Goal: Task Accomplishment & Management: Use online tool/utility

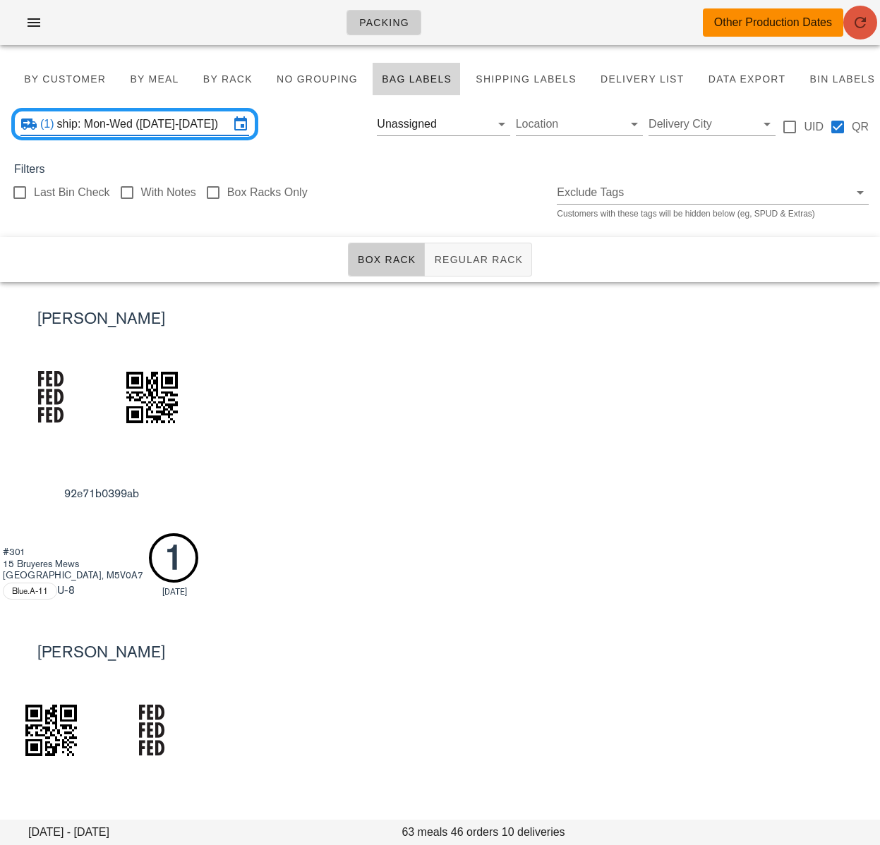
click at [862, 22] on icon "button" at bounding box center [860, 22] width 17 height 17
click at [181, 116] on input "ship: Mon-Wed (Aug 11-Aug 13)" at bounding box center [143, 124] width 172 height 23
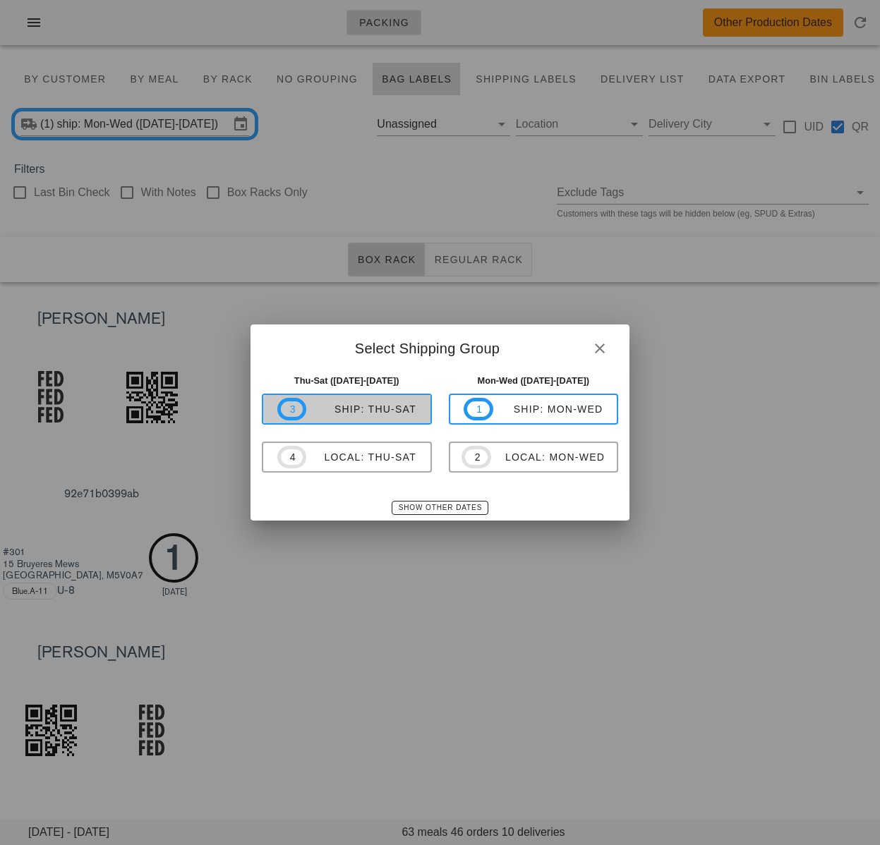
click at [394, 420] on span "3 ship: Thu-Sat" at bounding box center [346, 409] width 139 height 23
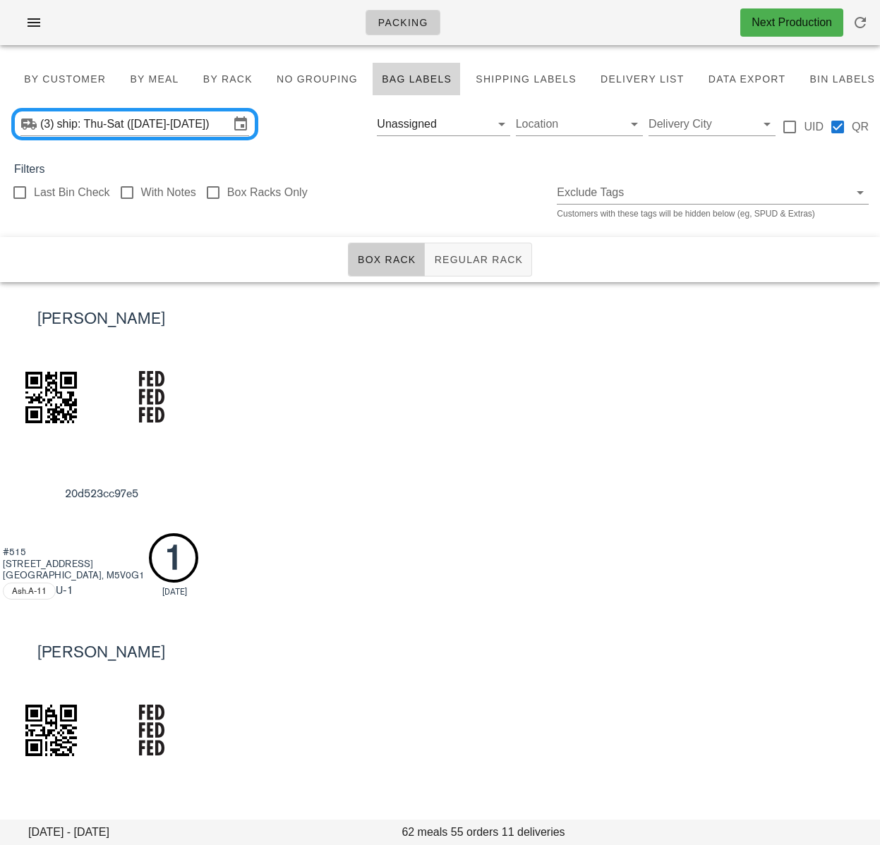
click at [406, 425] on div "Blake Pearson 20d523cc97e5 #515 156 Portland St Toronto, M5V0G1 Ash.A-11 U -1 1…" at bounding box center [440, 448] width 880 height 333
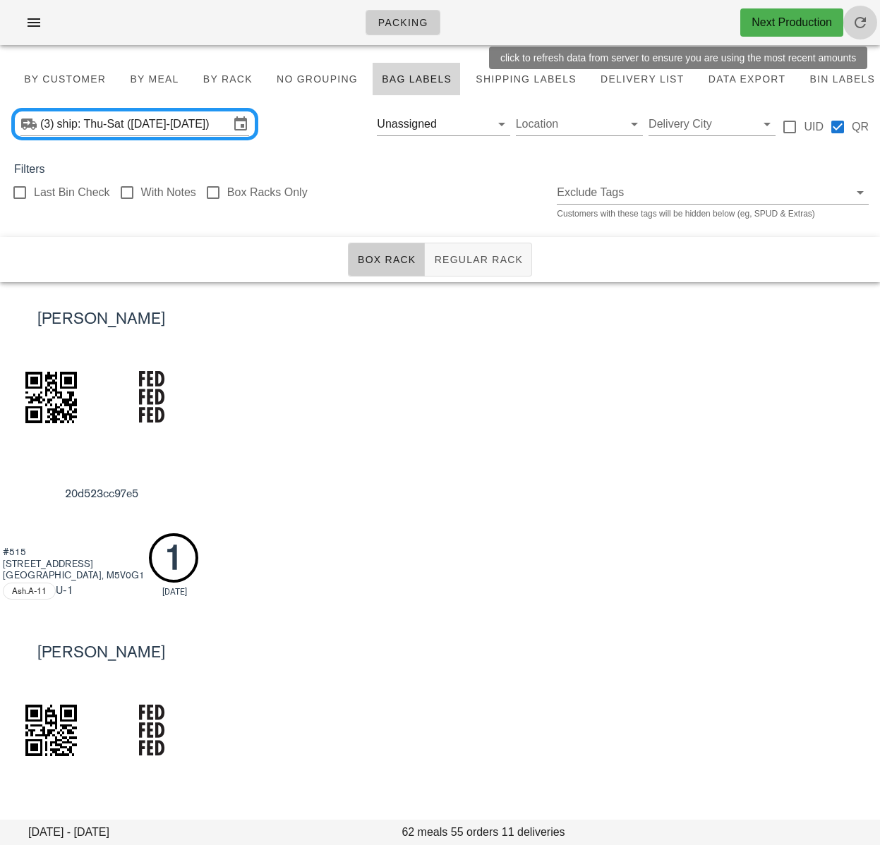
click at [857, 26] on icon "button" at bounding box center [860, 22] width 17 height 17
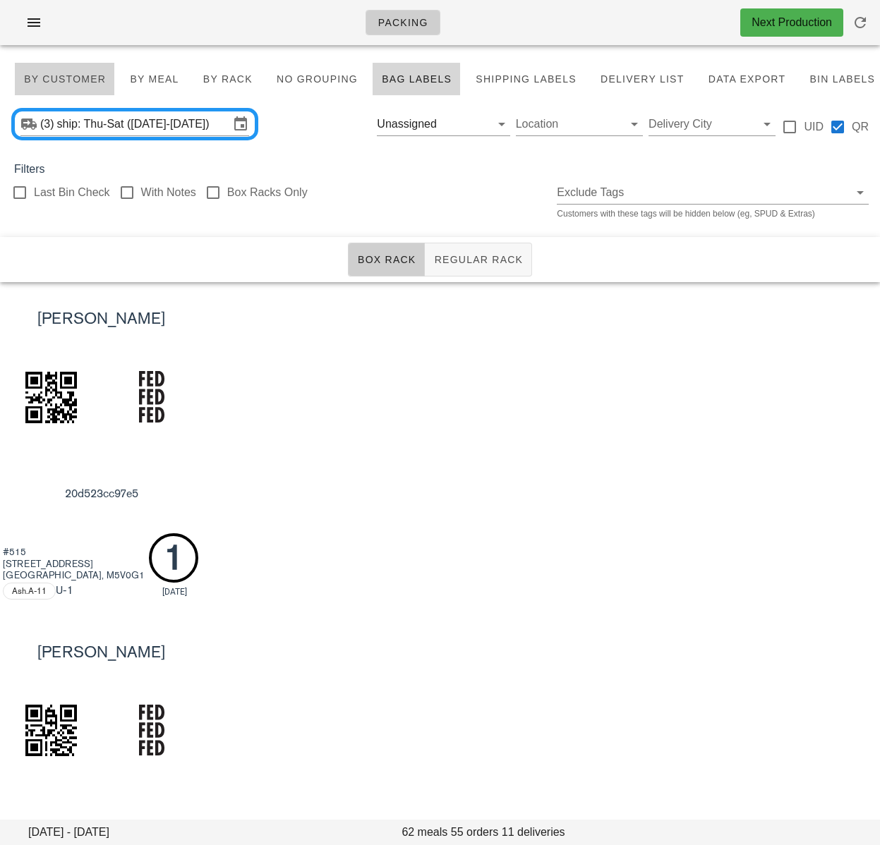
click at [64, 73] on span "By Customer" at bounding box center [64, 78] width 83 height 11
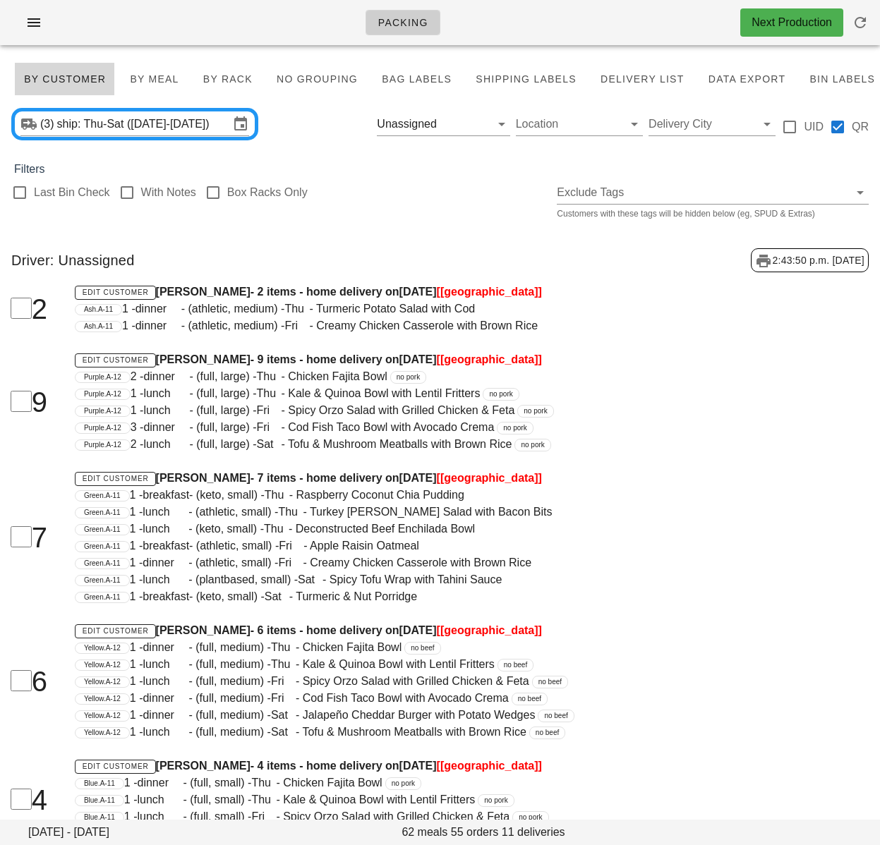
click at [431, 224] on div "Thursday August 14 - Saturday August 16 62 meals 55 orders 11 deliveries By Cus…" at bounding box center [440, 828] width 880 height 1545
click at [480, 123] on button "Clear Filter by driver" at bounding box center [481, 124] width 17 height 17
click at [516, 246] on div "Driver: Unassigned 2:44:03 p.m. 2025-08-11" at bounding box center [440, 260] width 880 height 47
click at [418, 127] on input "Filter by driver" at bounding box center [432, 124] width 110 height 23
click at [447, 145] on div "Unassigned" at bounding box center [444, 135] width 111 height 30
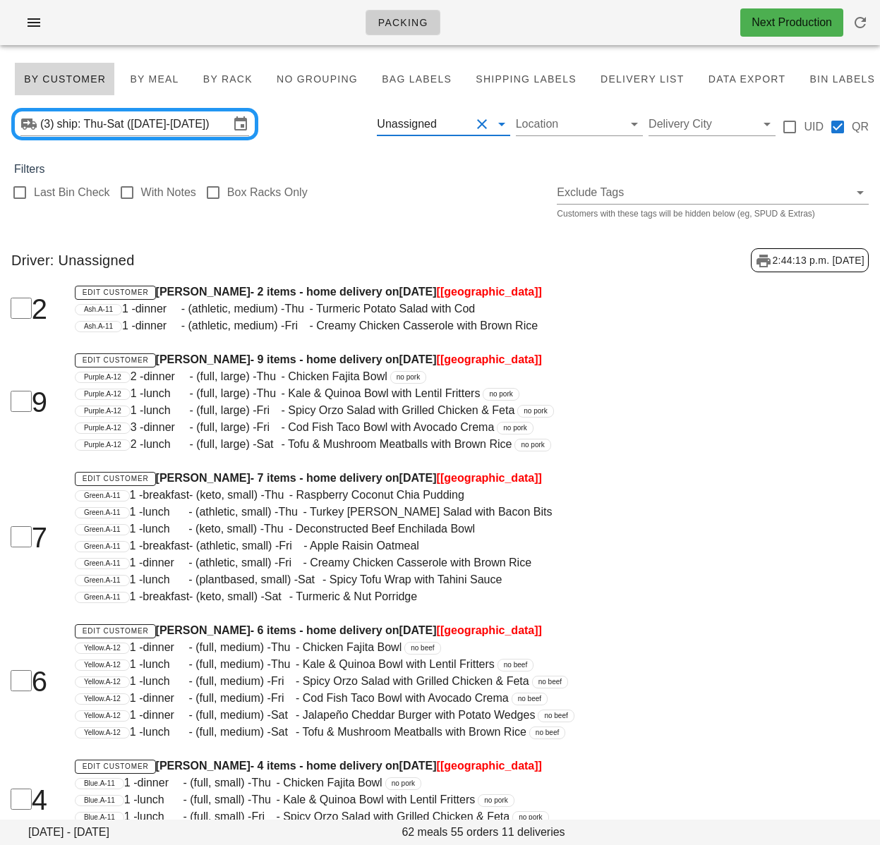
click at [418, 215] on div "Last Bin Check With Notes Box Racks Only Exclude Tags Customers with these tags…" at bounding box center [440, 200] width 880 height 45
click at [285, 357] on h4 "Edit Customer Elis Feci - 9 items - home delivery on Wednesday Aug 13 [toronto]" at bounding box center [403, 359] width 656 height 17
click at [409, 259] on div "Driver: Unassigned 2:44:13 p.m. 2025-08-11" at bounding box center [440, 260] width 880 height 47
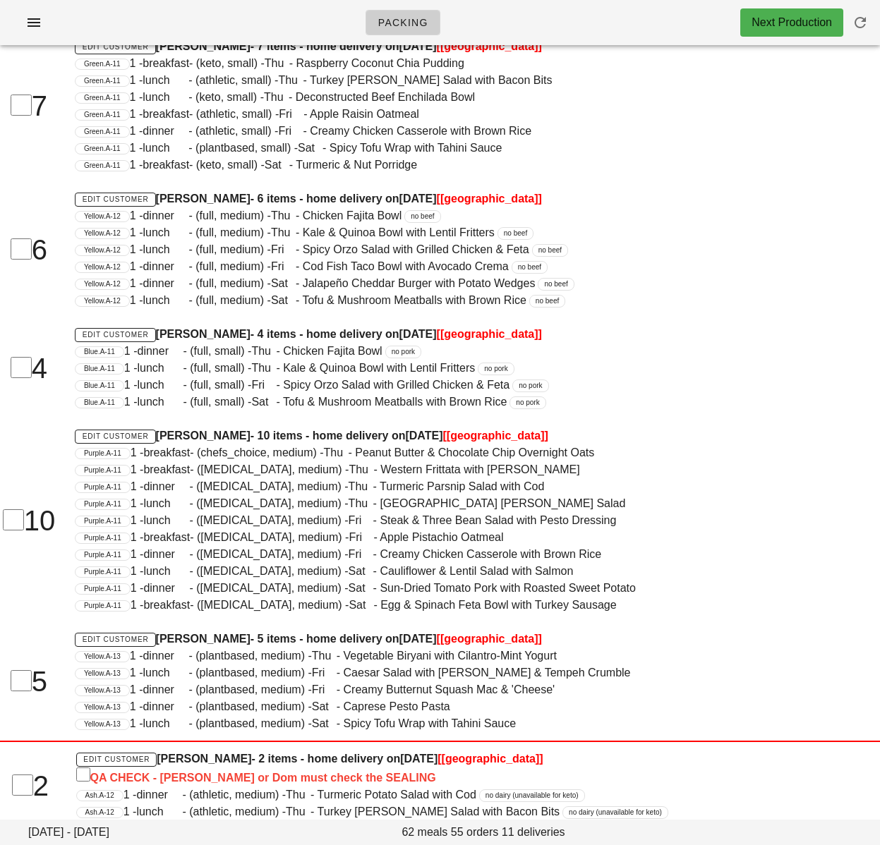
scroll to position [123, 0]
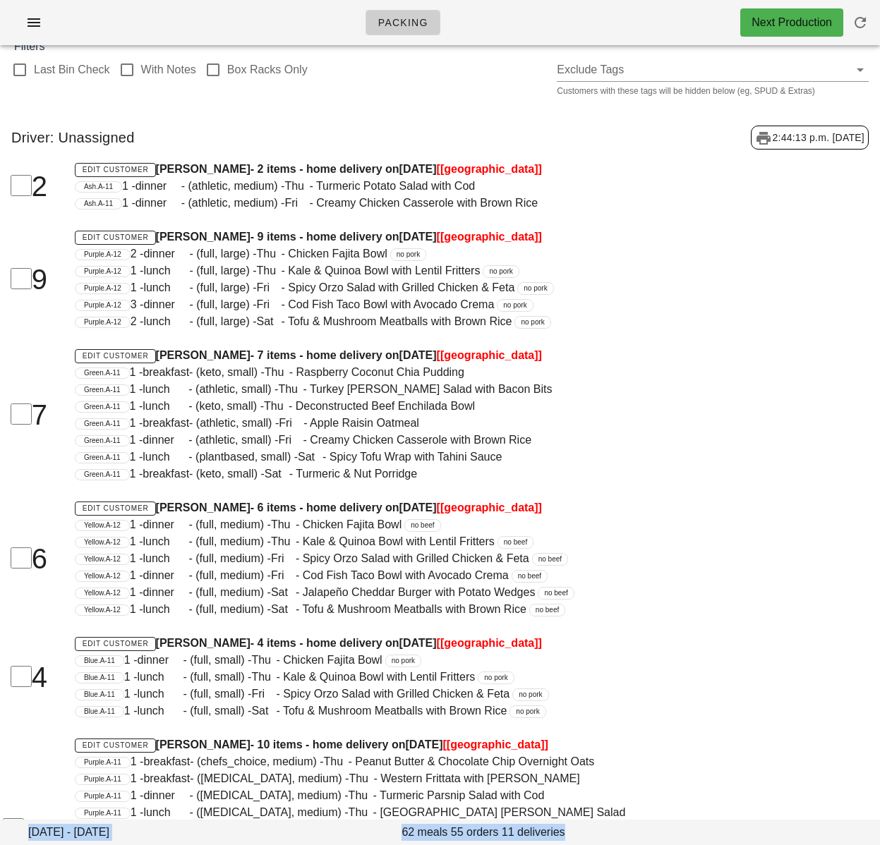
drag, startPoint x: 334, startPoint y: 329, endPoint x: 452, endPoint y: 471, distance: 184.9
click at [406, 0] on html "Packing Next Production Thursday August 14 - Saturday August 16 62 meals 55 ord…" at bounding box center [440, 684] width 880 height 1615
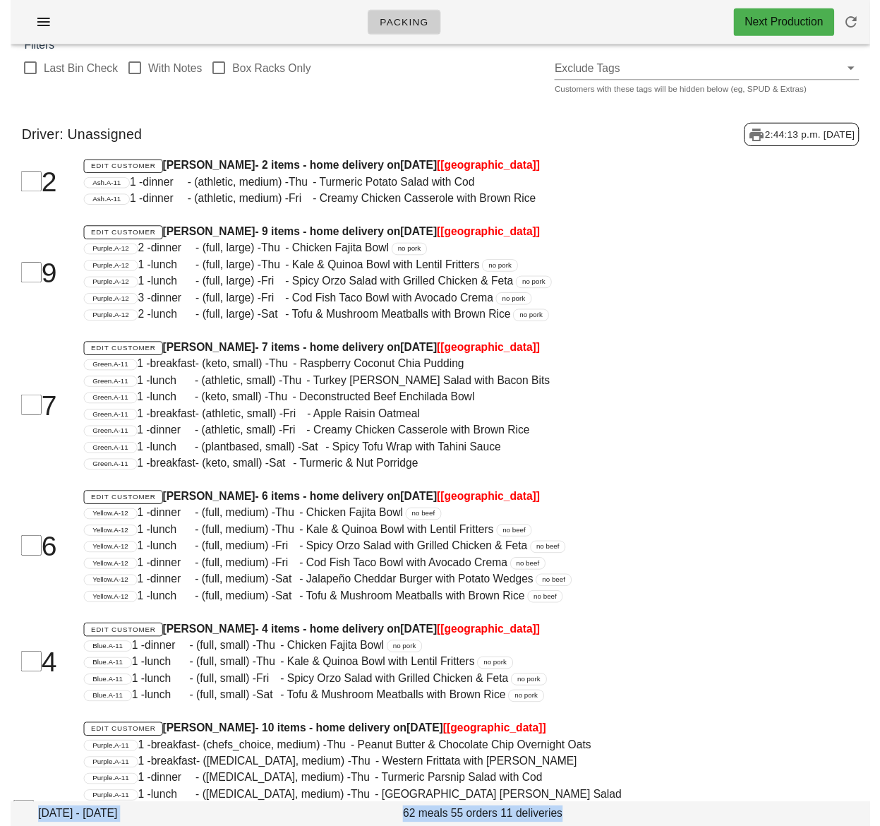
scroll to position [0, 0]
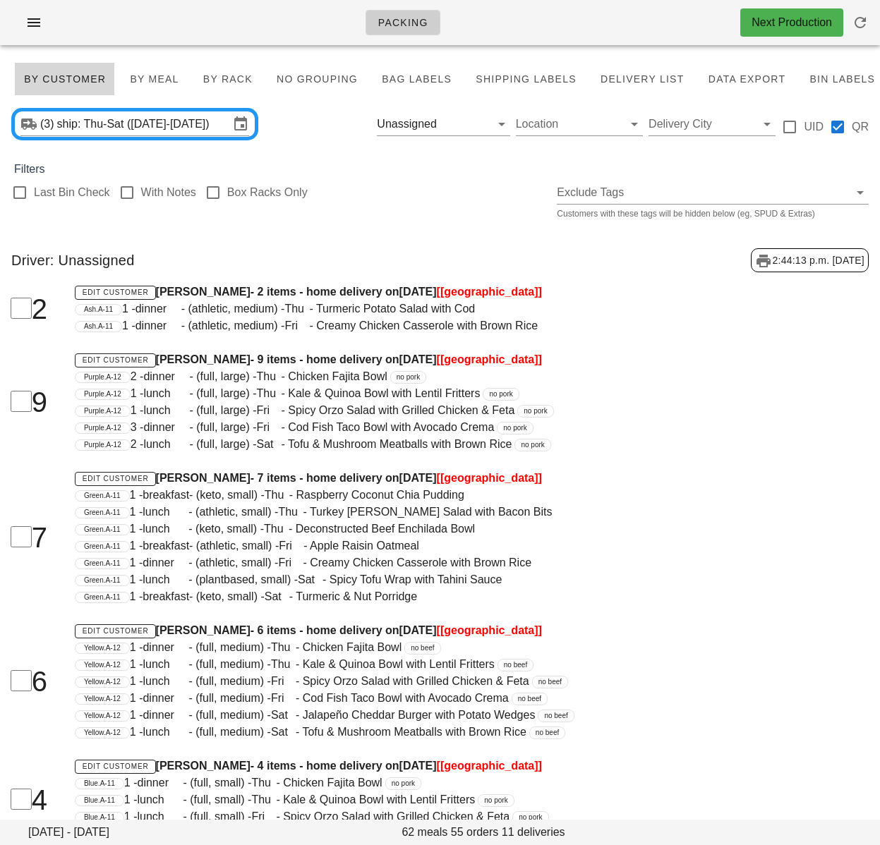
drag, startPoint x: 452, startPoint y: 471, endPoint x: 450, endPoint y: 464, distance: 8.3
click at [437, 472] on span "Wednesday Aug 13" at bounding box center [417, 478] width 37 height 12
click at [392, 81] on span "Bag Labels" at bounding box center [416, 78] width 71 height 11
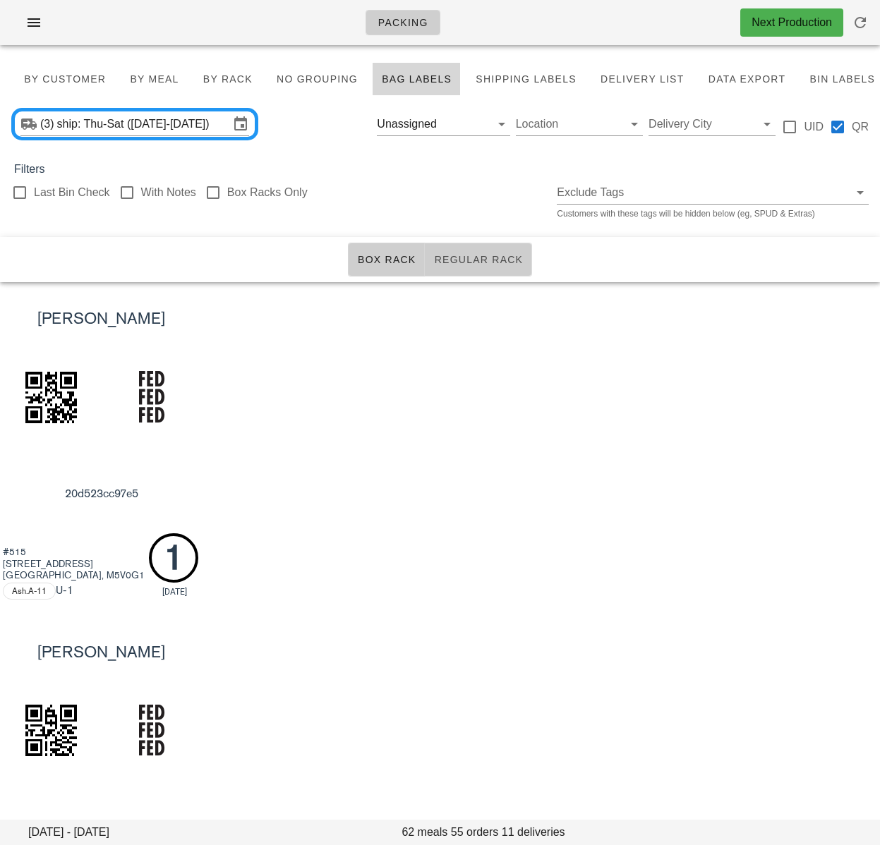
click at [484, 269] on button "Regular Rack" at bounding box center [478, 260] width 107 height 34
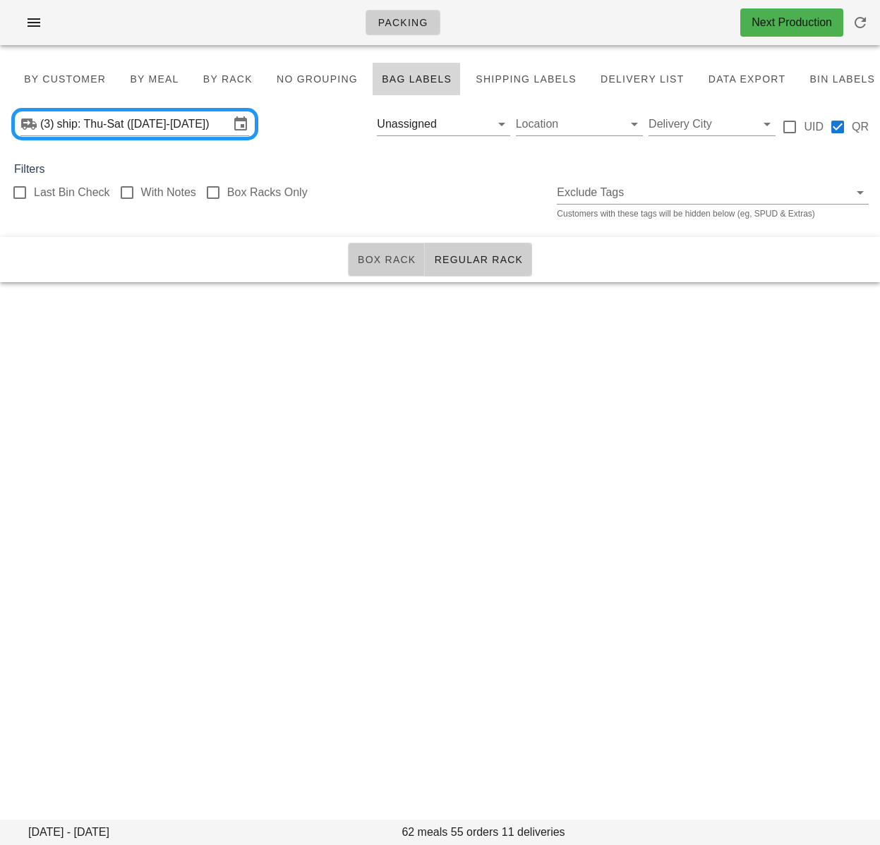
click at [390, 270] on button "Box Rack" at bounding box center [387, 260] width 78 height 34
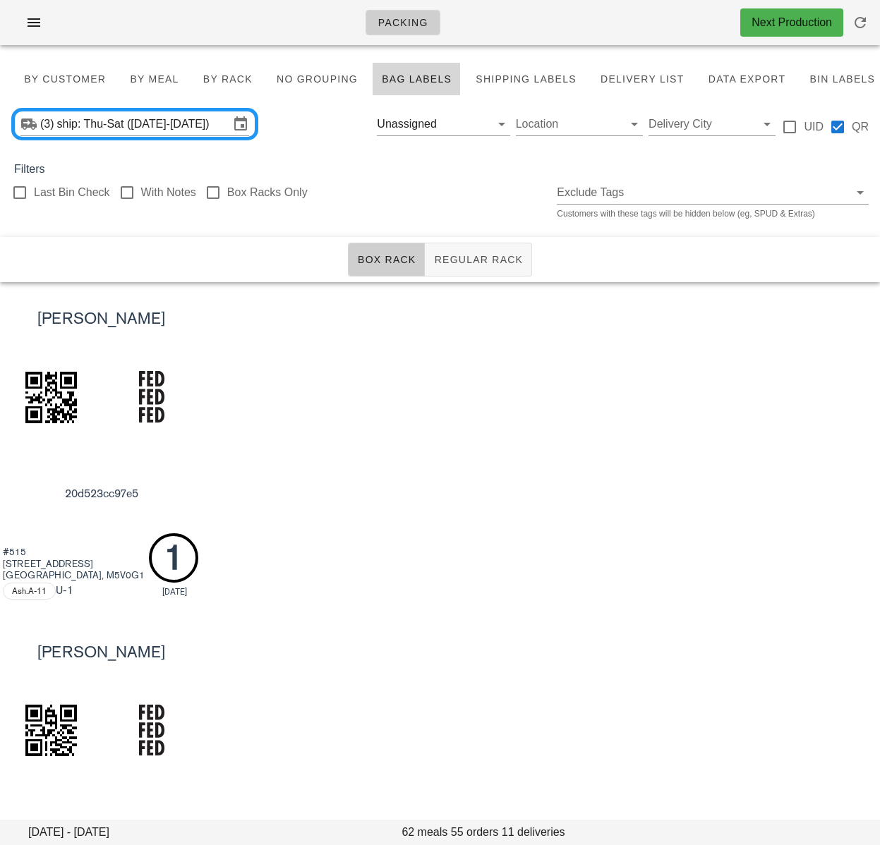
click at [380, 368] on div "Blake Pearson 20d523cc97e5 #515 156 Portland St Toronto, M5V0G1 Ash.A-11 U -1 1…" at bounding box center [440, 448] width 880 height 333
drag, startPoint x: 222, startPoint y: 392, endPoint x: 159, endPoint y: 298, distance: 112.5
click at [222, 392] on div "Blake Pearson 20d523cc97e5 #515 156 Portland St Toronto, M5V0G1 Ash.A-11 U -1 1…" at bounding box center [440, 448] width 880 height 333
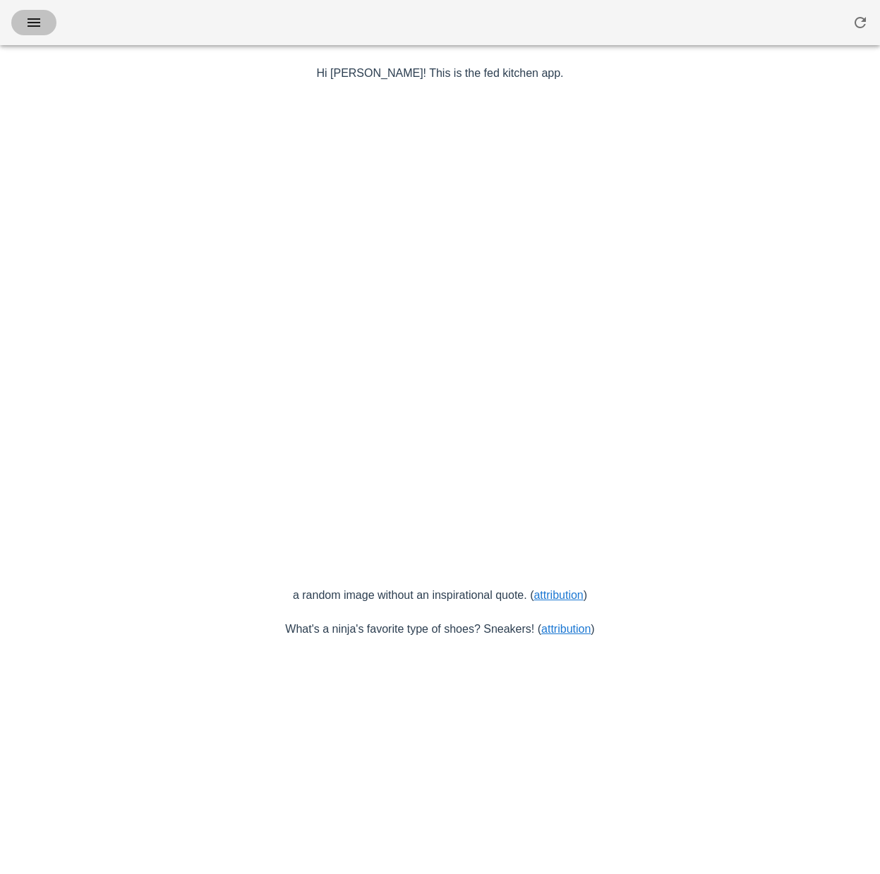
click at [32, 21] on icon "button" at bounding box center [33, 22] width 17 height 17
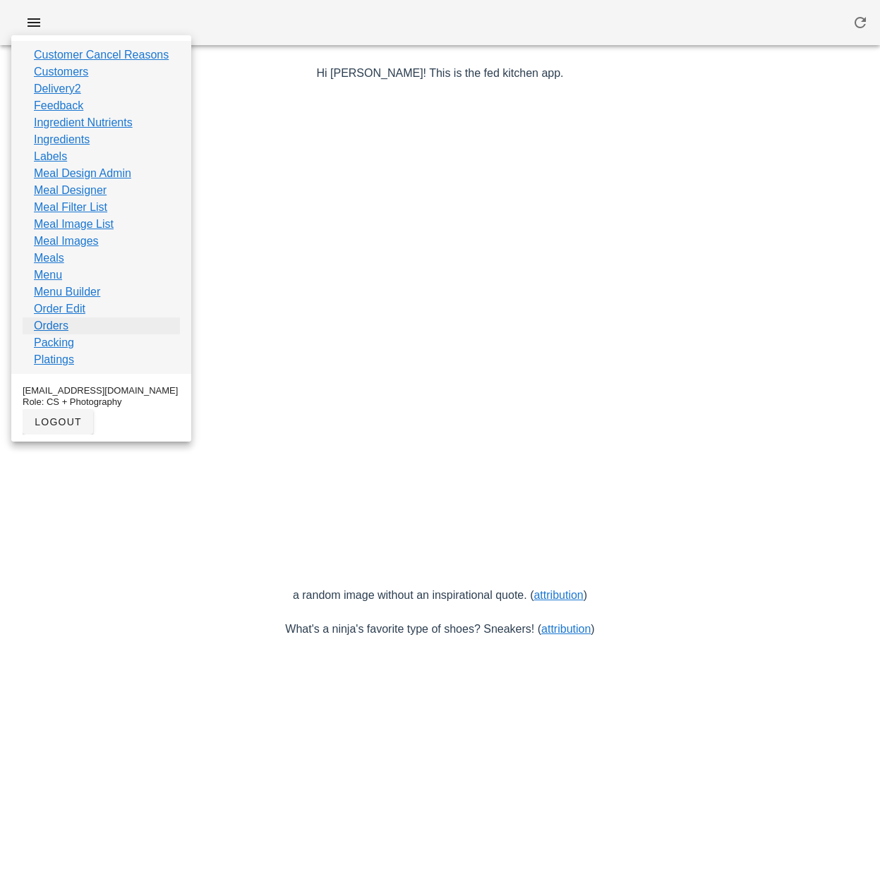
click at [59, 327] on link "Orders" at bounding box center [51, 326] width 35 height 17
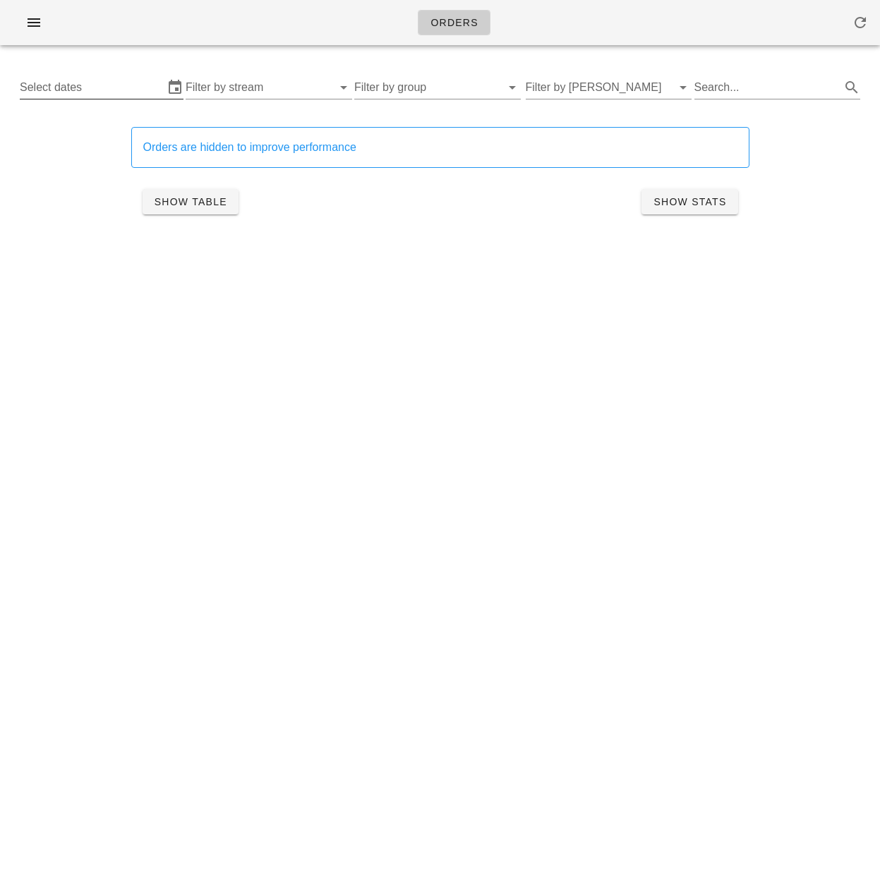
click at [117, 87] on input "Select dates" at bounding box center [92, 87] width 144 height 23
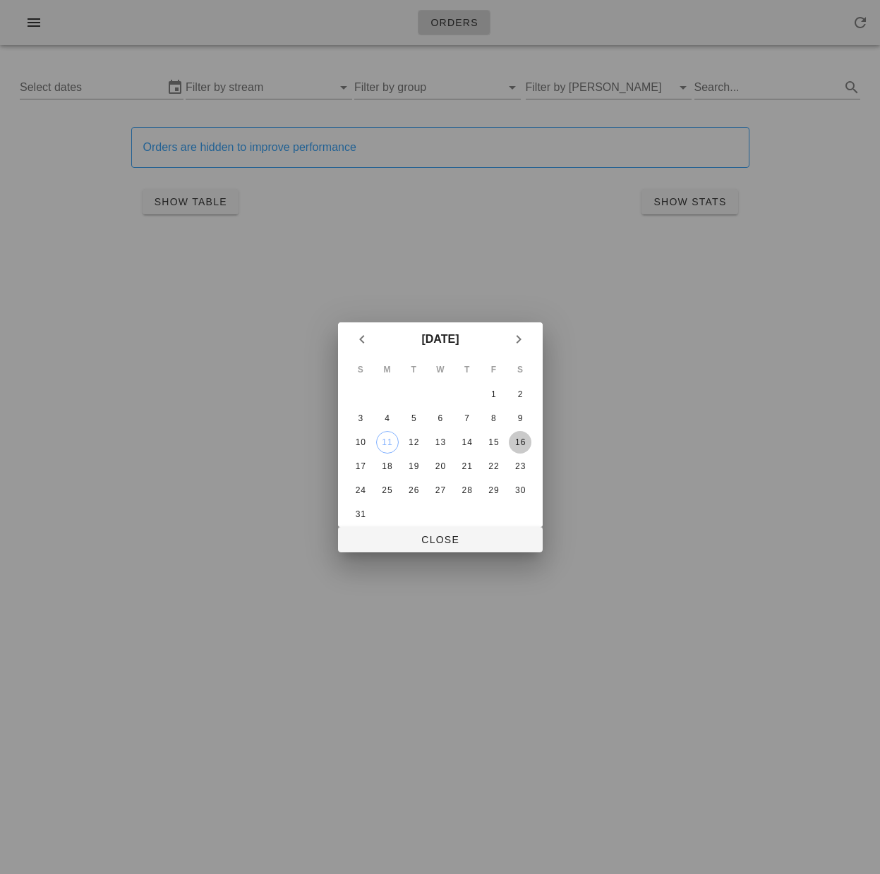
click at [520, 442] on div "16" at bounding box center [520, 443] width 23 height 10
click at [471, 441] on div "14" at bounding box center [466, 443] width 23 height 10
click at [458, 538] on span "Close" at bounding box center [440, 539] width 182 height 11
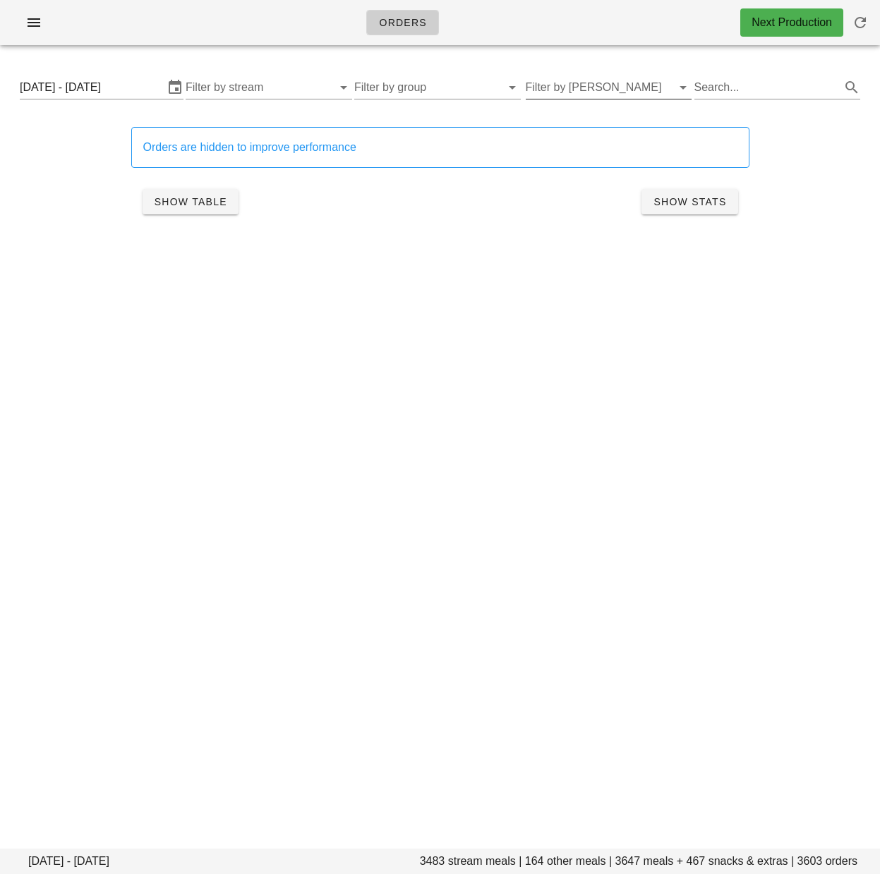
click at [565, 92] on input "Filter by [PERSON_NAME]" at bounding box center [598, 87] width 144 height 23
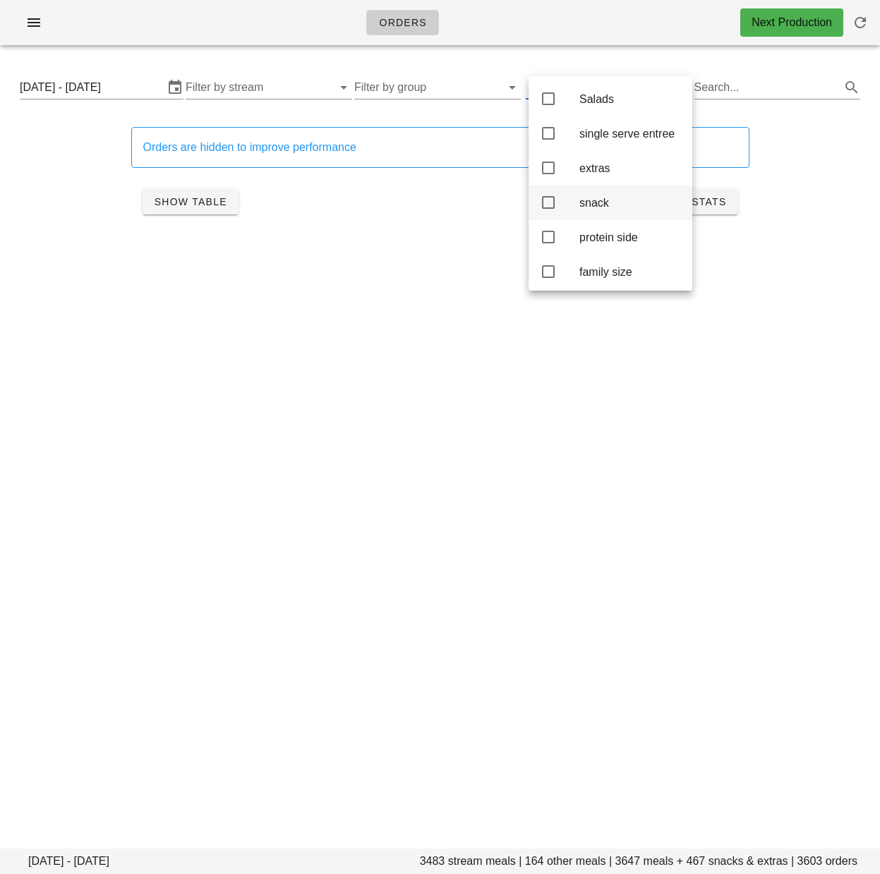
click at [550, 200] on icon at bounding box center [548, 202] width 17 height 17
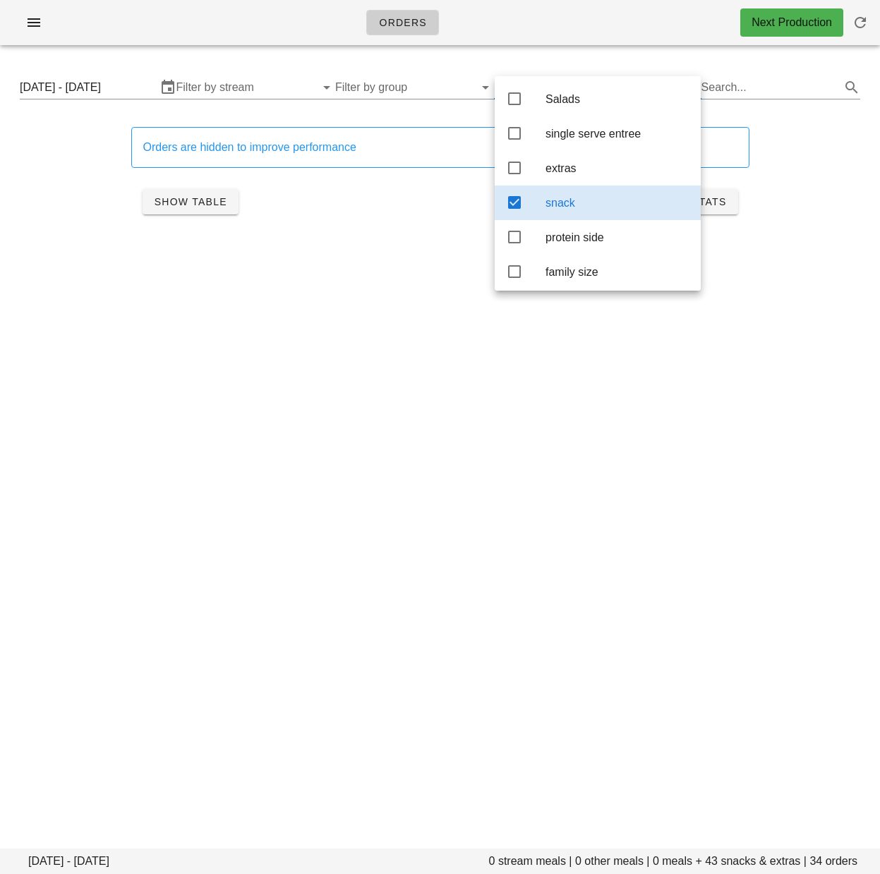
drag, startPoint x: 68, startPoint y: 177, endPoint x: 76, endPoint y: 179, distance: 7.4
click at [69, 177] on div "Orders are hidden to improve performance Show Table Show Stats" at bounding box center [439, 175] width 863 height 131
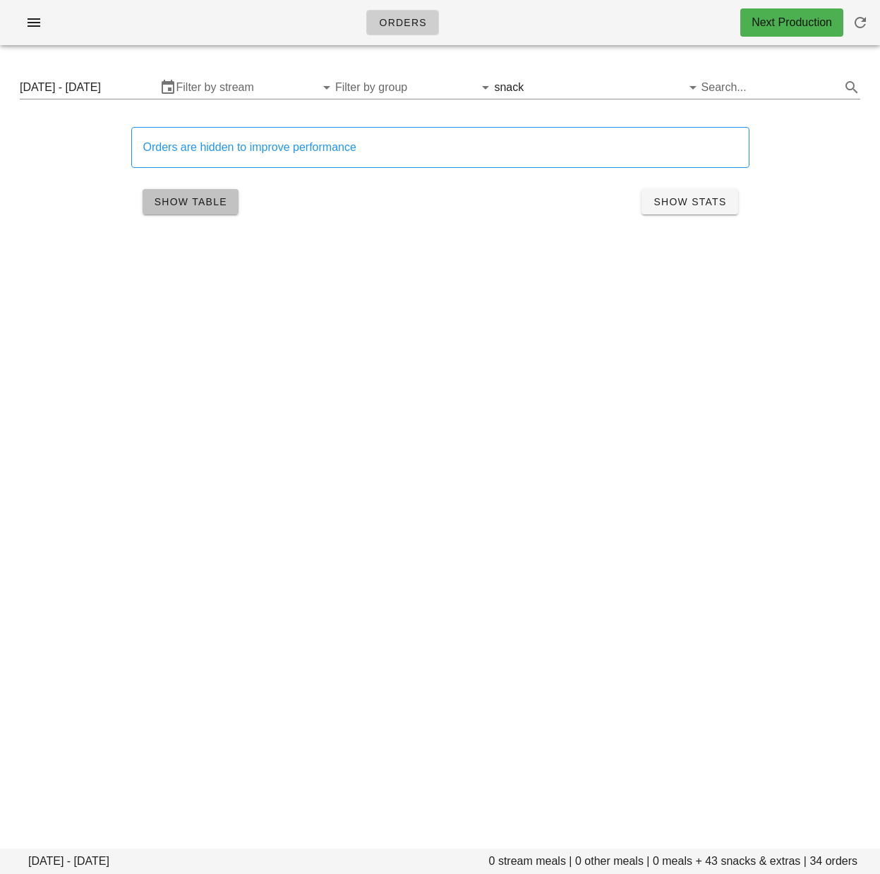
click at [205, 207] on span "Show Table" at bounding box center [190, 201] width 73 height 11
